Goal: Check status: Check status

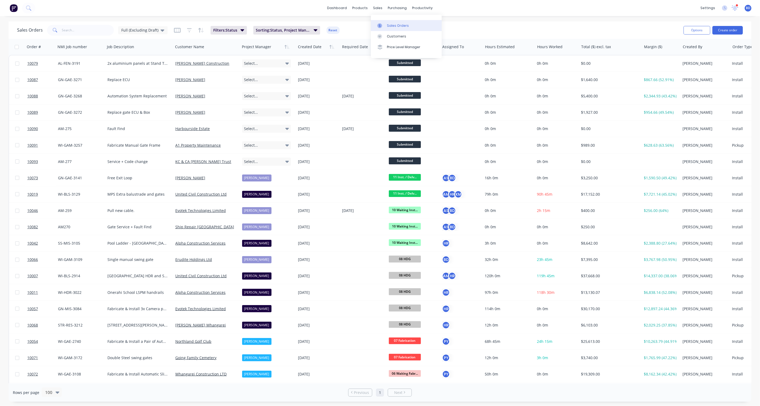
click at [390, 25] on div "Sales Orders" at bounding box center [398, 25] width 22 height 5
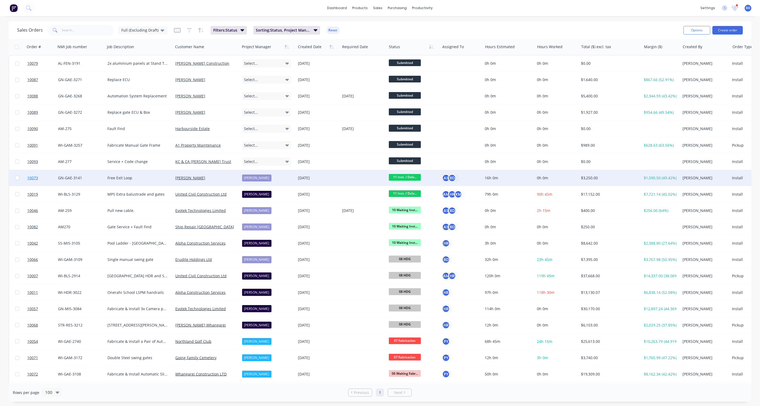
click at [28, 178] on span "10073" at bounding box center [32, 177] width 11 height 5
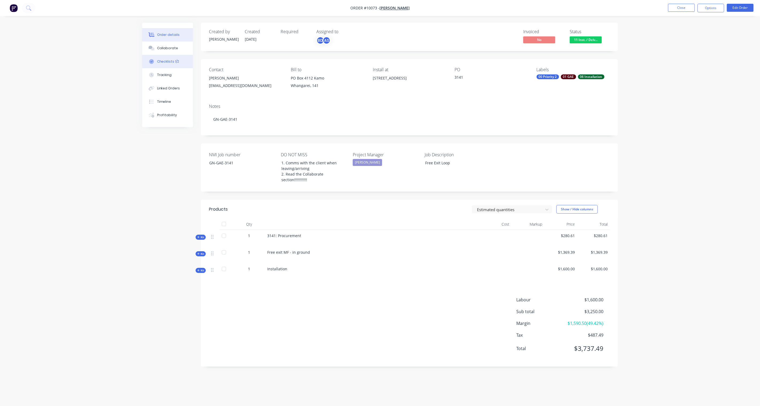
click at [162, 57] on button "Checklists 1/2" at bounding box center [167, 61] width 51 height 13
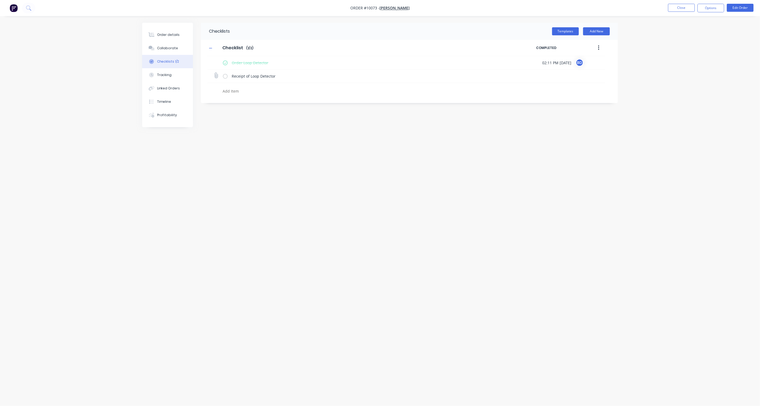
click at [225, 78] on label at bounding box center [225, 76] width 5 height 6
click at [0, 0] on input "checkbox" at bounding box center [0, 0] width 0 height 0
type textarea "x"
click at [169, 30] on button "Order details" at bounding box center [167, 34] width 51 height 13
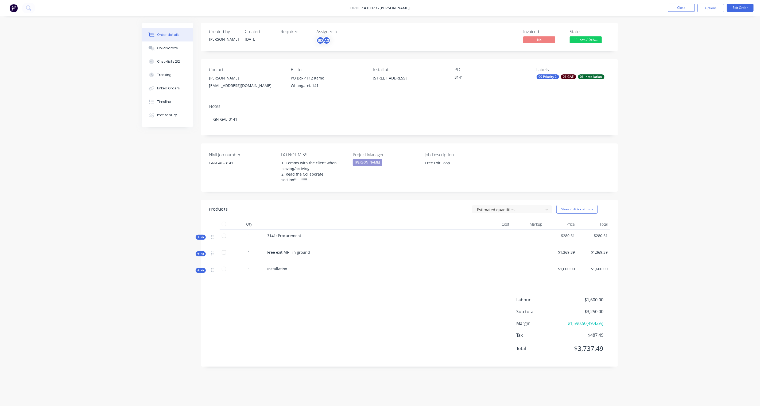
click at [199, 237] on icon "button" at bounding box center [198, 237] width 2 height 3
click at [203, 253] on span "Sub-kit" at bounding box center [201, 254] width 9 height 4
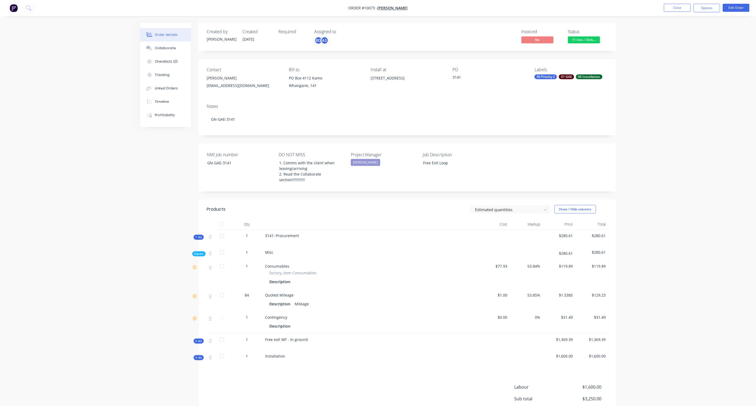
scroll to position [30, 0]
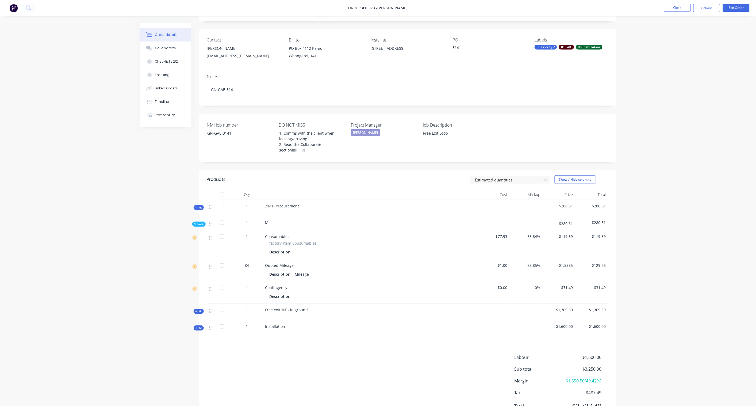
click at [200, 313] on span "Kit" at bounding box center [198, 311] width 7 height 4
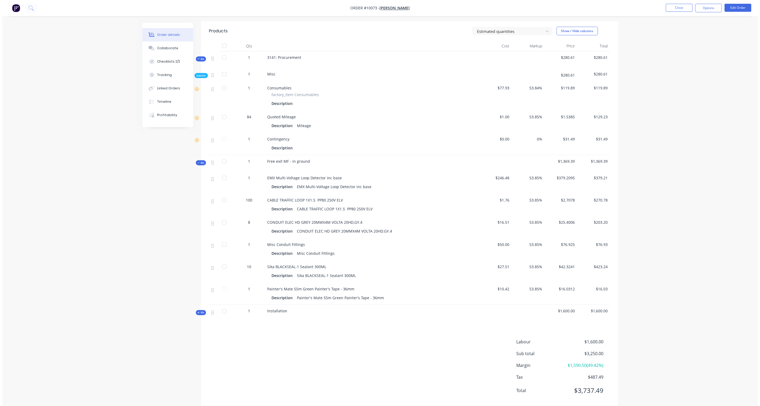
scroll to position [0, 0]
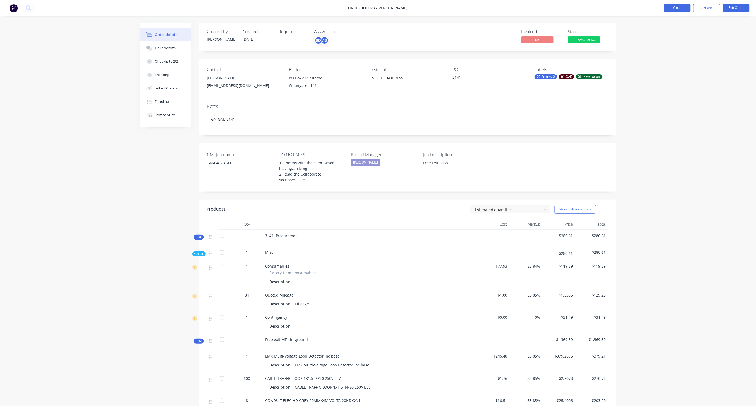
click at [677, 9] on button "Close" at bounding box center [677, 8] width 27 height 8
